Goal: Information Seeking & Learning: Find specific fact

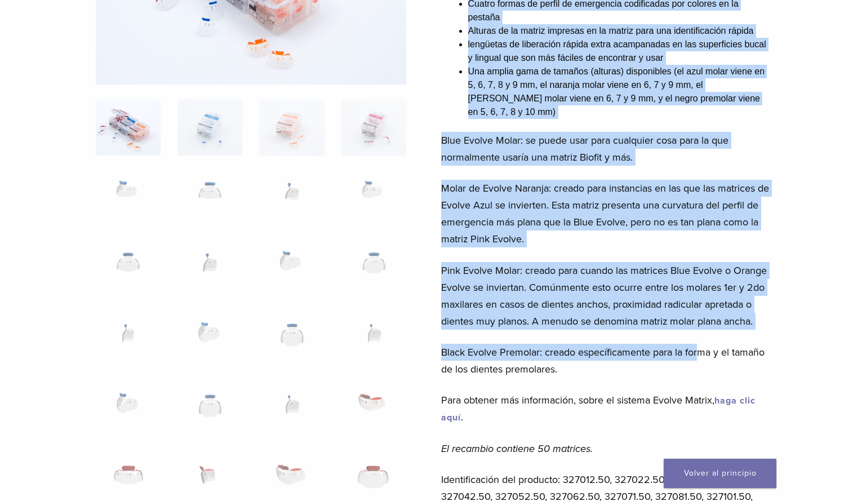
scroll to position [282, 0]
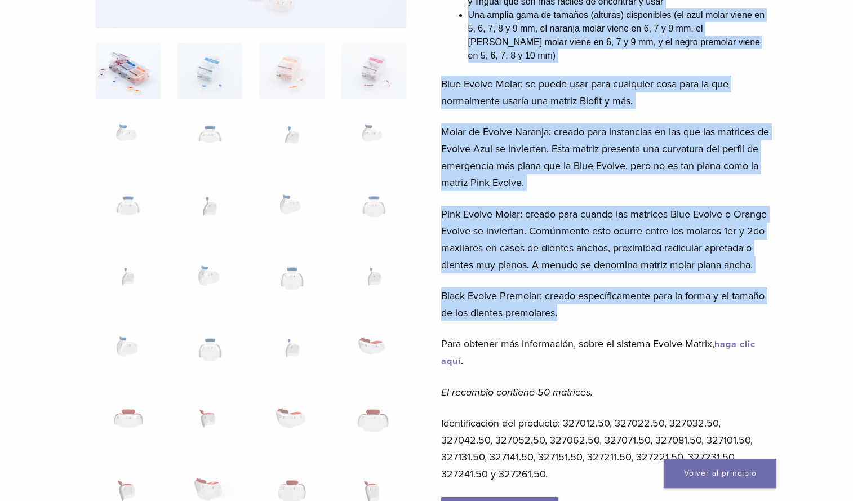
drag, startPoint x: 434, startPoint y: 113, endPoint x: 683, endPoint y: 295, distance: 308.6
click at [683, 295] on div "Bioclear Evolve Posterior Matrix Series Product Code: 3270 $ 113.48 Serie Biocl…" at bounding box center [427, 511] width 812 height 1380
click at [545, 287] on p "Black Evolve Premolar: creado específicamente para la forma y el tamaño de los …" at bounding box center [606, 304] width 331 height 34
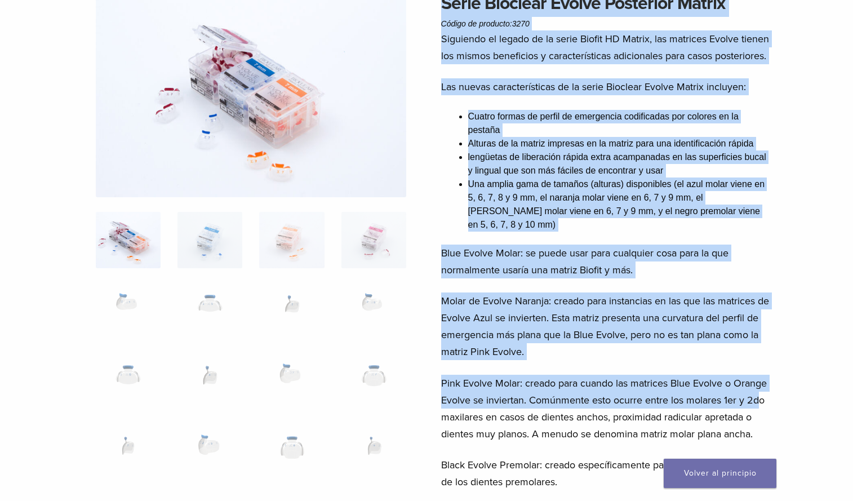
scroll to position [225, 0]
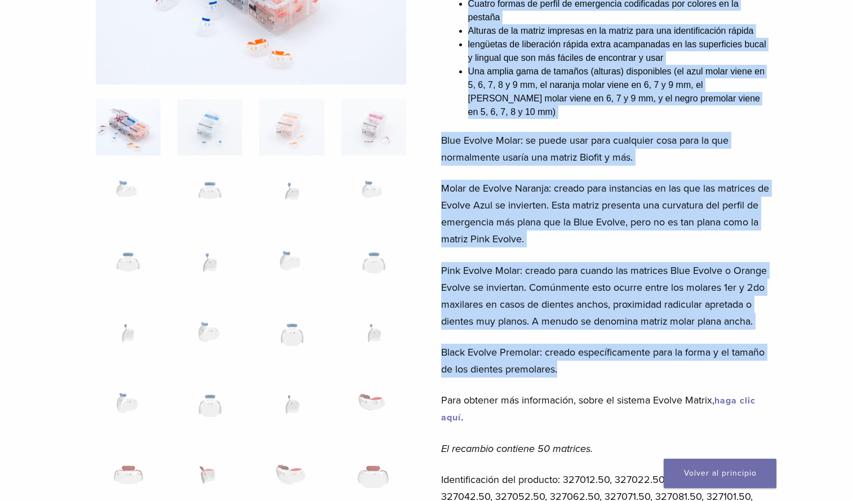
drag, startPoint x: 437, startPoint y: 113, endPoint x: 754, endPoint y: 359, distance: 400.9
click at [590, 200] on p "Molar de Evolve Naranja: creado para instancias en las que las matrices de Evol…" at bounding box center [606, 214] width 331 height 68
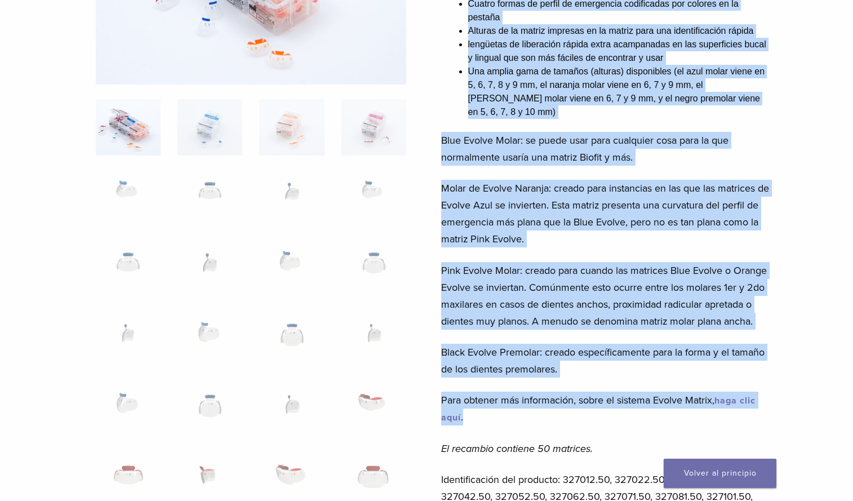
scroll to position [338, 0]
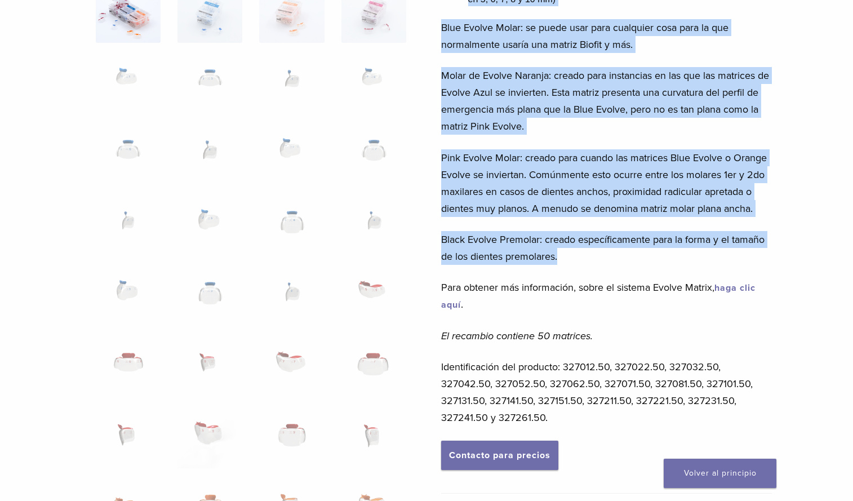
drag, startPoint x: 441, startPoint y: 111, endPoint x: 735, endPoint y: 249, distance: 324.8
click at [735, 249] on div "Serie Bioclear Evolve Posterior Matrix Código de producto: 3270 $ 113.48 Siguie…" at bounding box center [606, 353] width 331 height 1178
drag, startPoint x: 735, startPoint y: 249, endPoint x: 662, endPoint y: 225, distance: 77.0
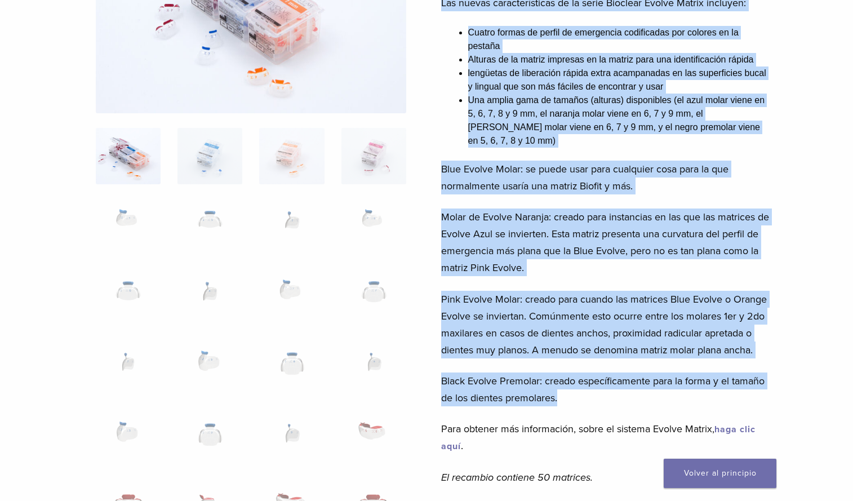
scroll to position [0, 0]
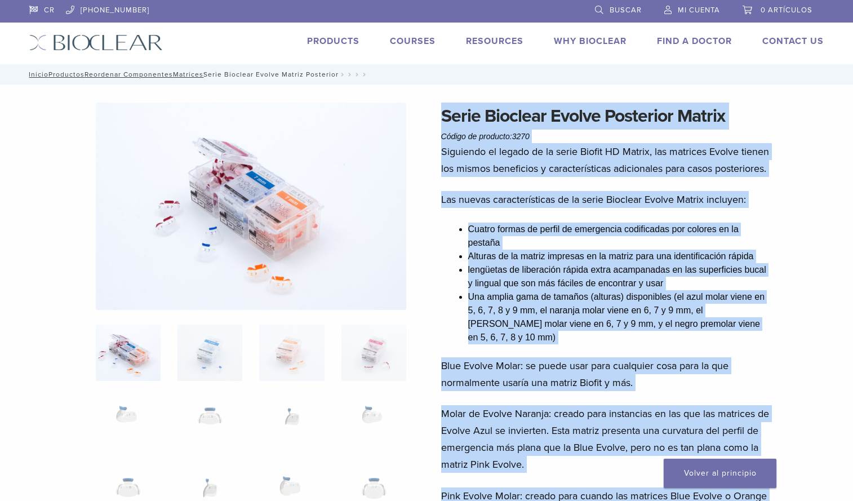
click at [486, 122] on h1 "Serie Bioclear Evolve Posterior Matrix" at bounding box center [606, 116] width 331 height 27
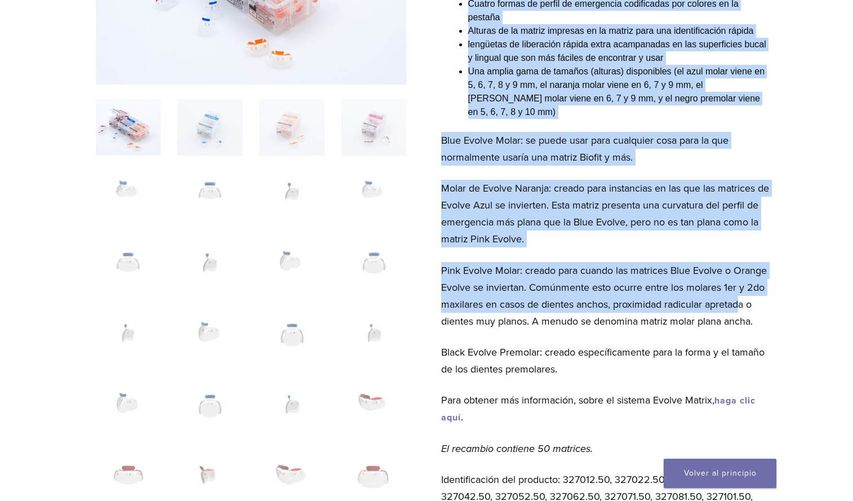
scroll to position [282, 0]
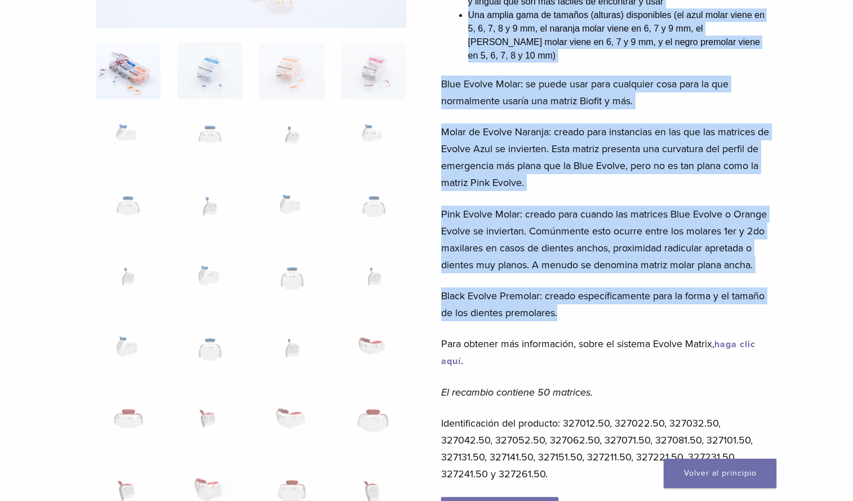
drag, startPoint x: 441, startPoint y: 113, endPoint x: 626, endPoint y: 298, distance: 261.9
click at [626, 298] on div "Serie Bioclear Evolve Posterior Matrix Código de producto: 3270 $ 113.48 Siguie…" at bounding box center [606, 410] width 331 height 1178
copy div "Lorem Ipsumdol Sitame Consectet Adipis Elitse do eiusmodt: 0265 $ 908.27 Incidi…"
